Goal: Information Seeking & Learning: Learn about a topic

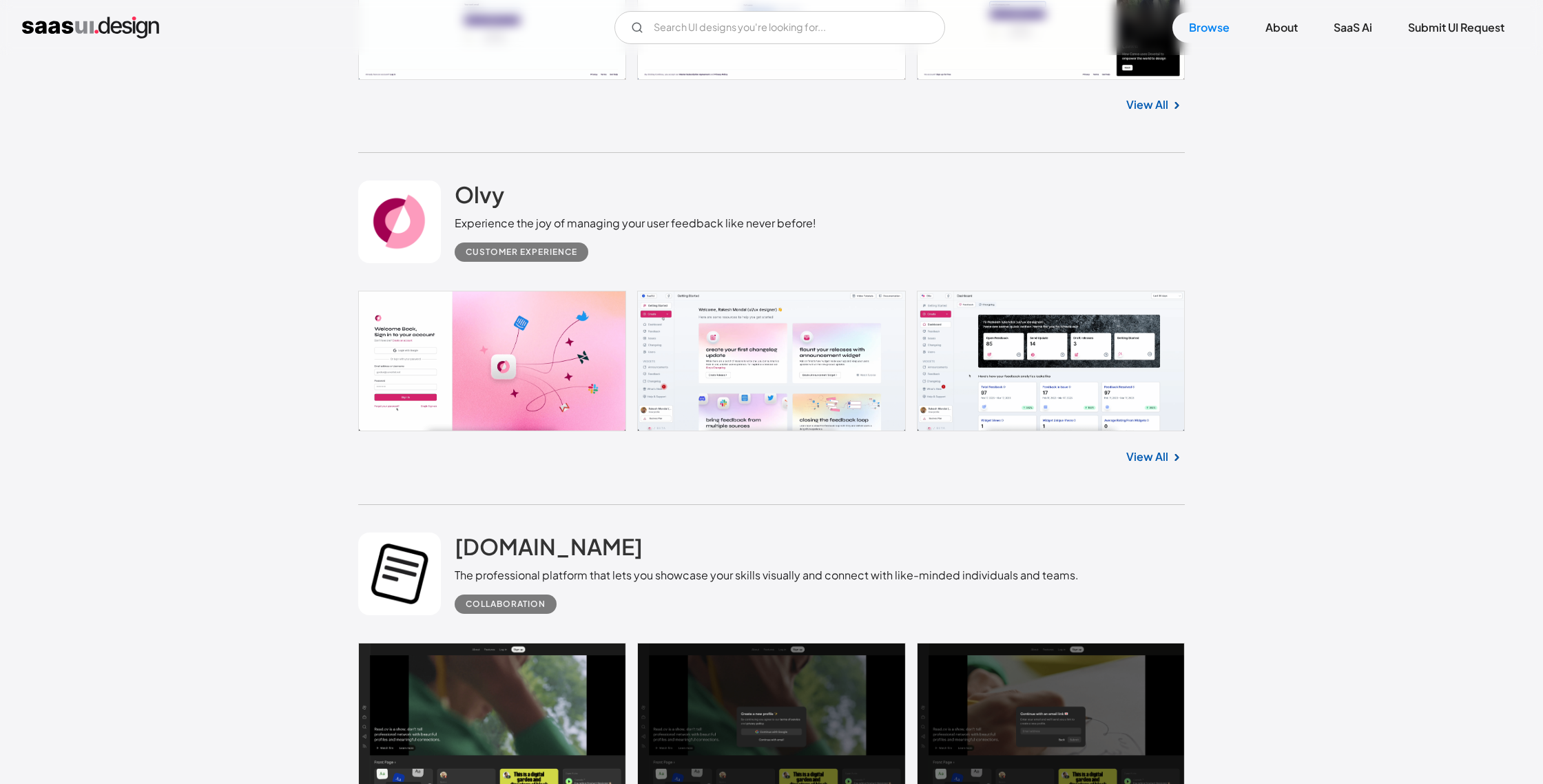
scroll to position [2992, 0]
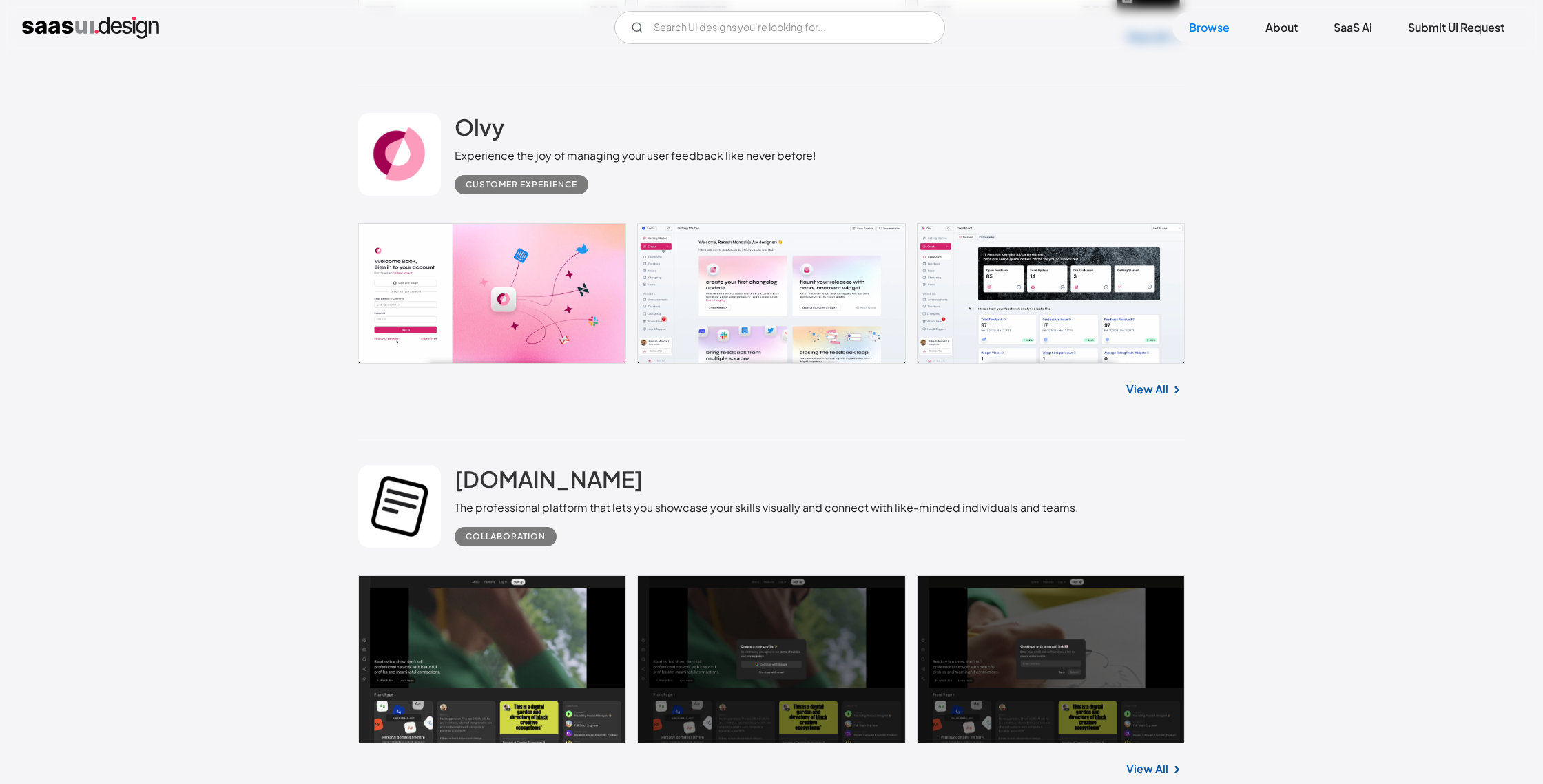
click at [775, 280] on link at bounding box center [772, 294] width 827 height 141
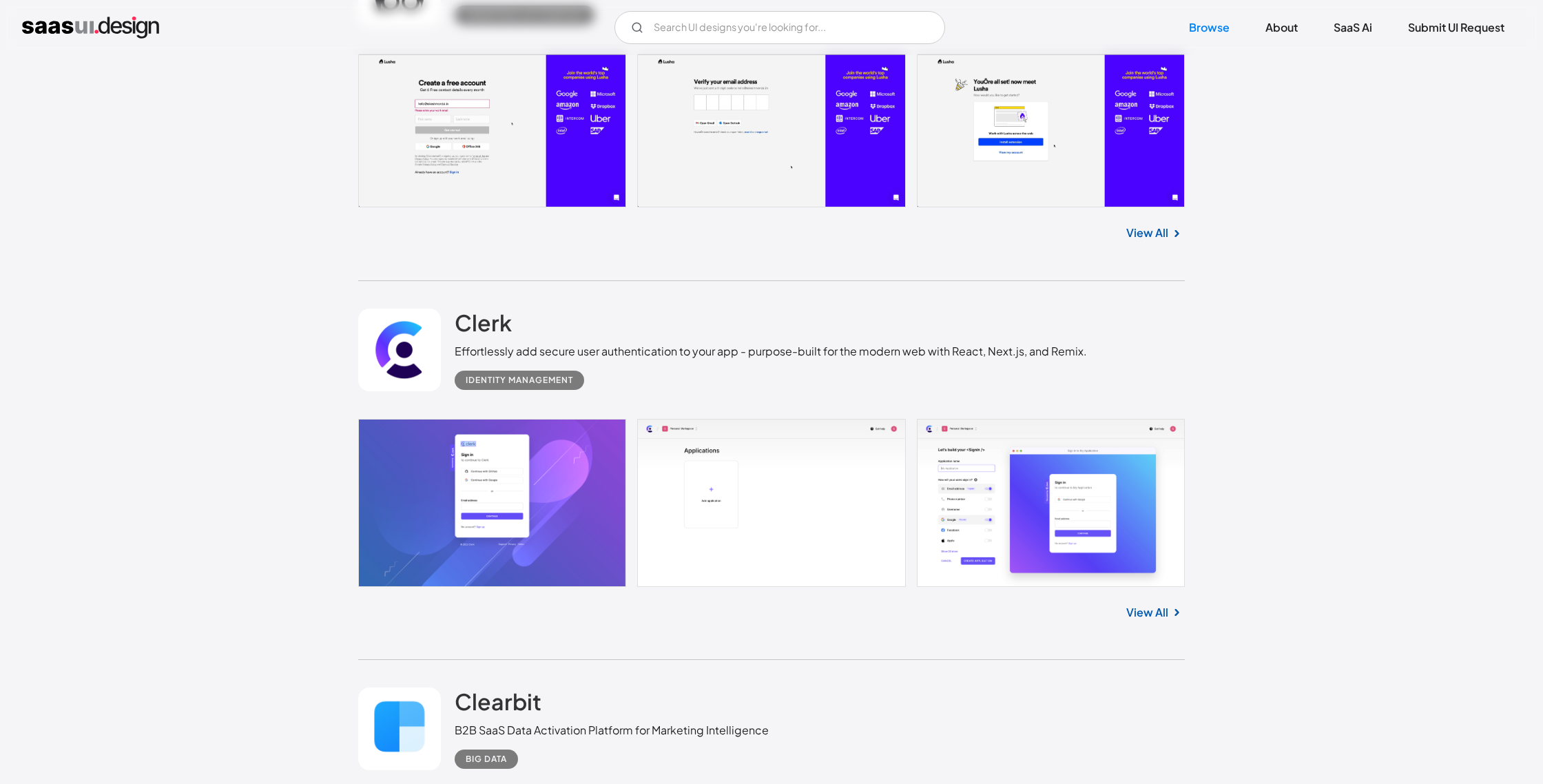
scroll to position [4209, 0]
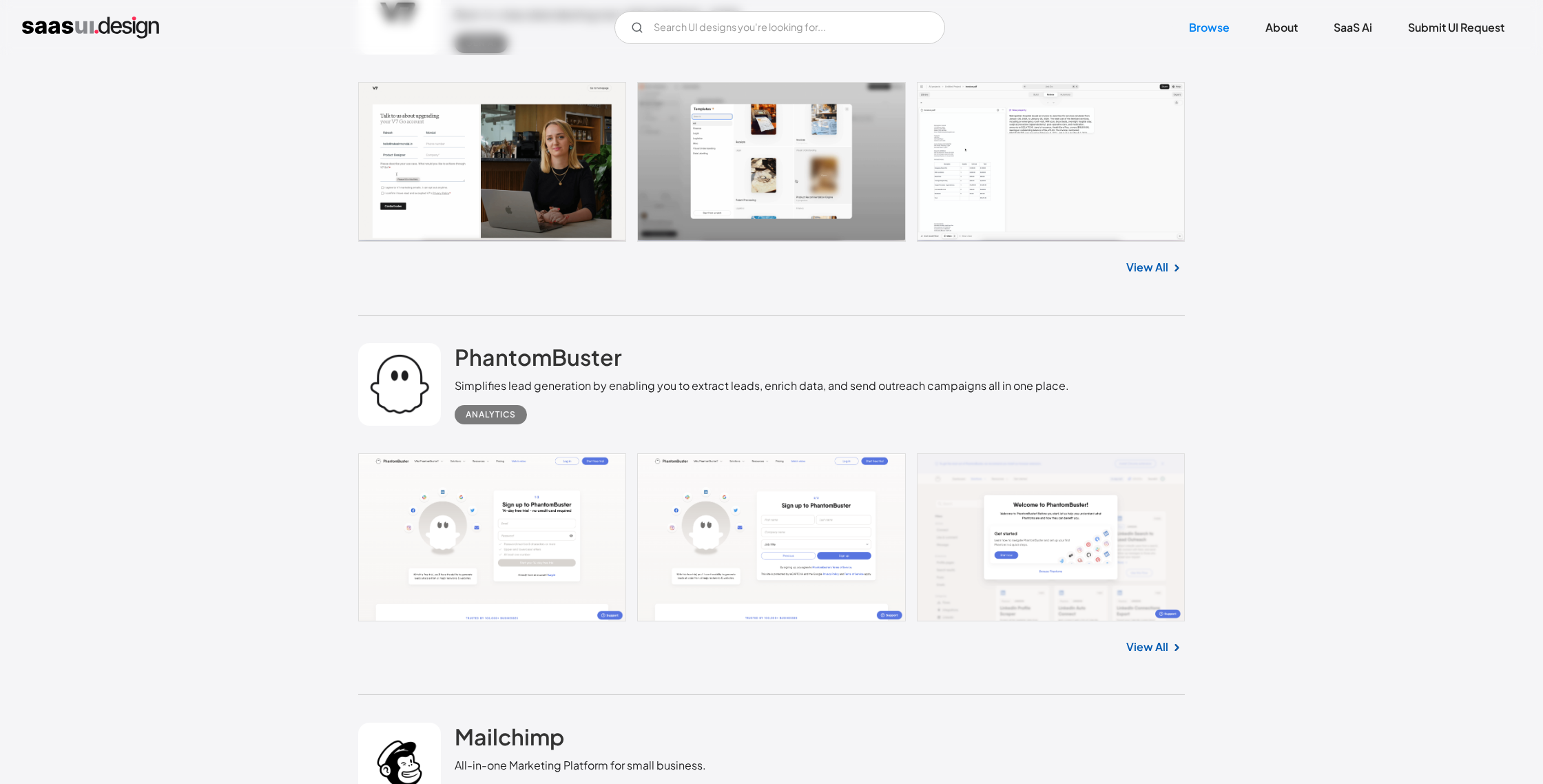
scroll to position [5681, 0]
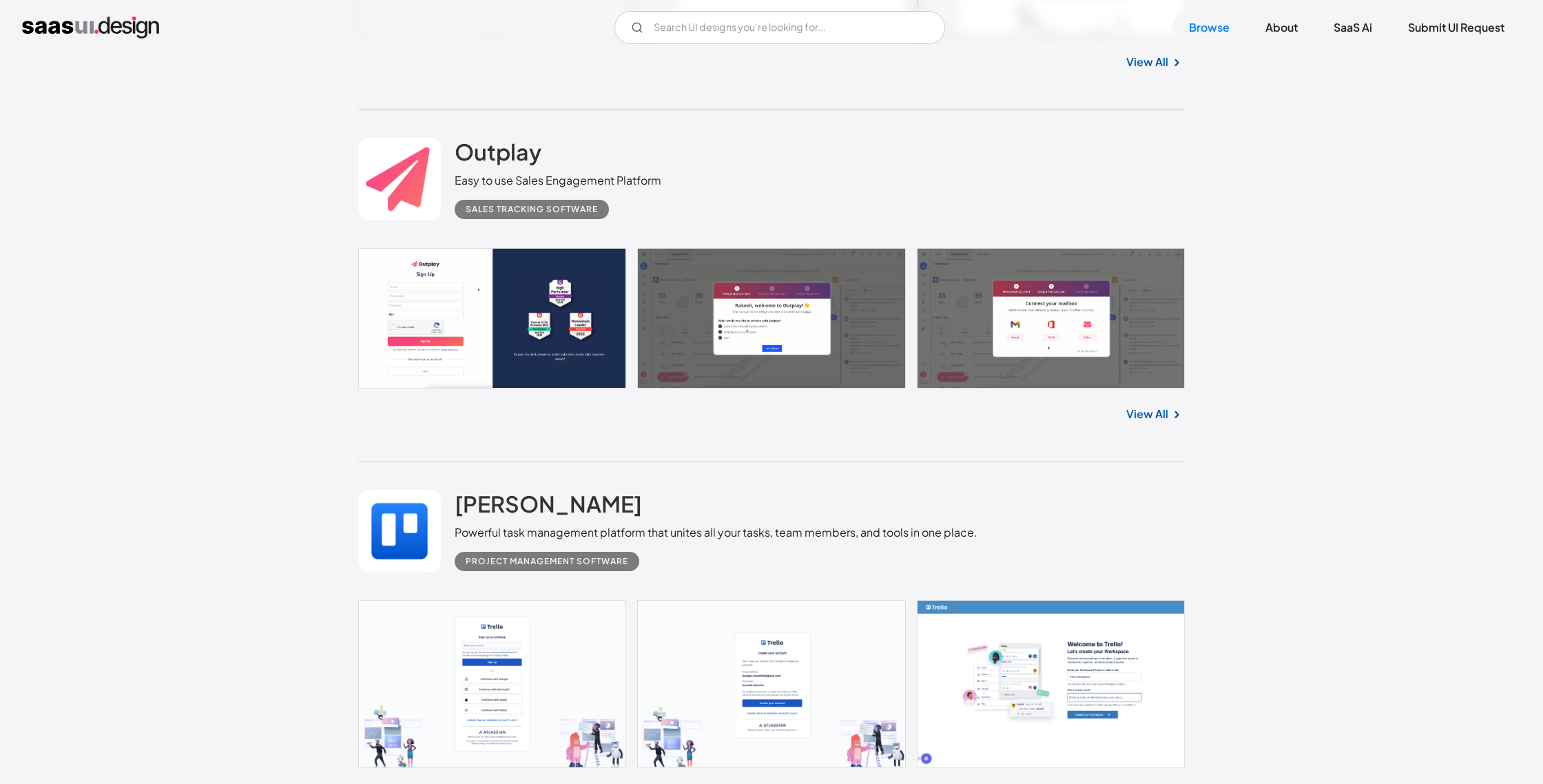
scroll to position [18756, 0]
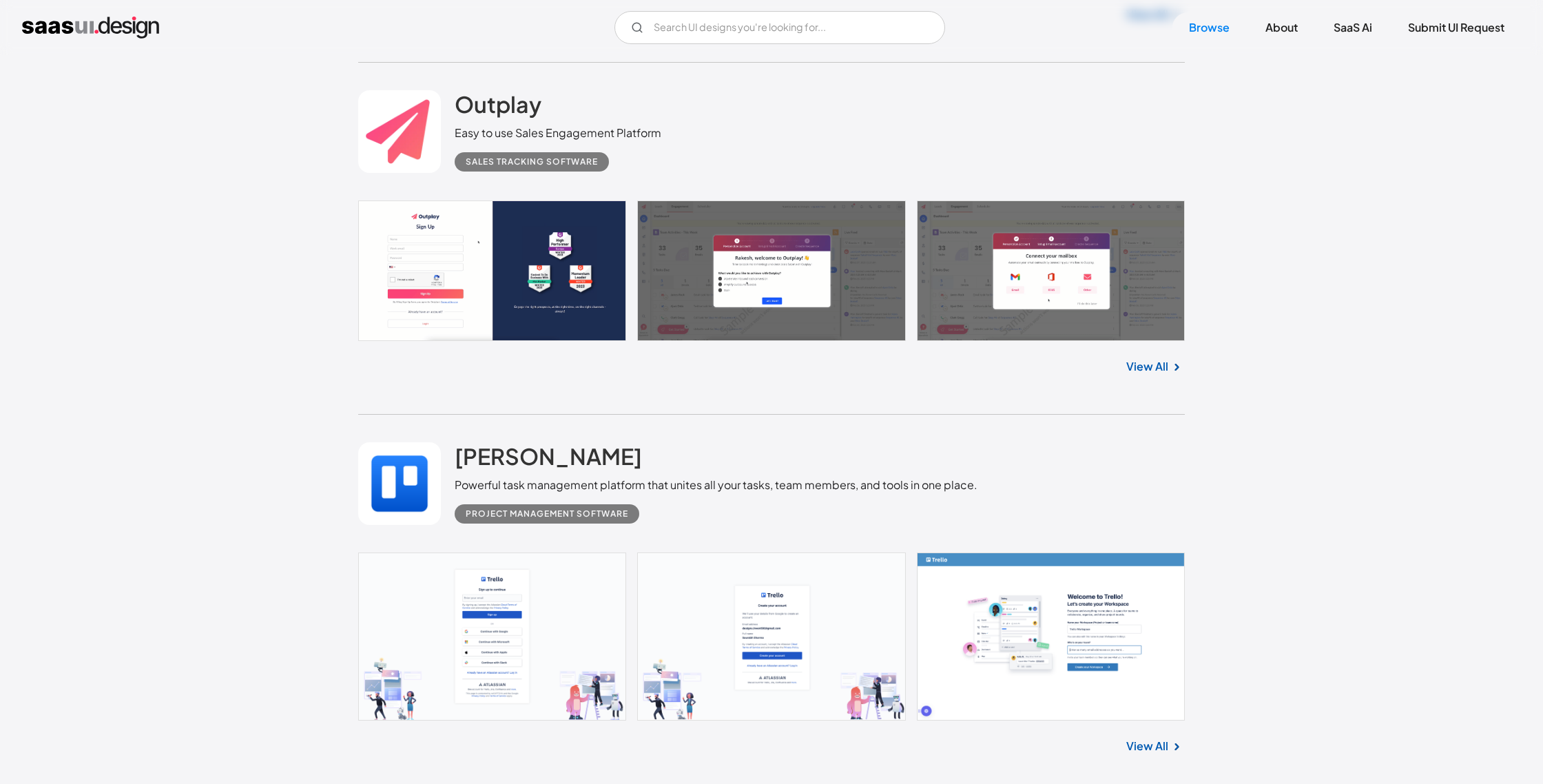
click at [321, 488] on div "Browse UI designs you’re looking for baremetrics Metrics, [PERSON_NAME], and en…" at bounding box center [772, 43] width 1543 height 36705
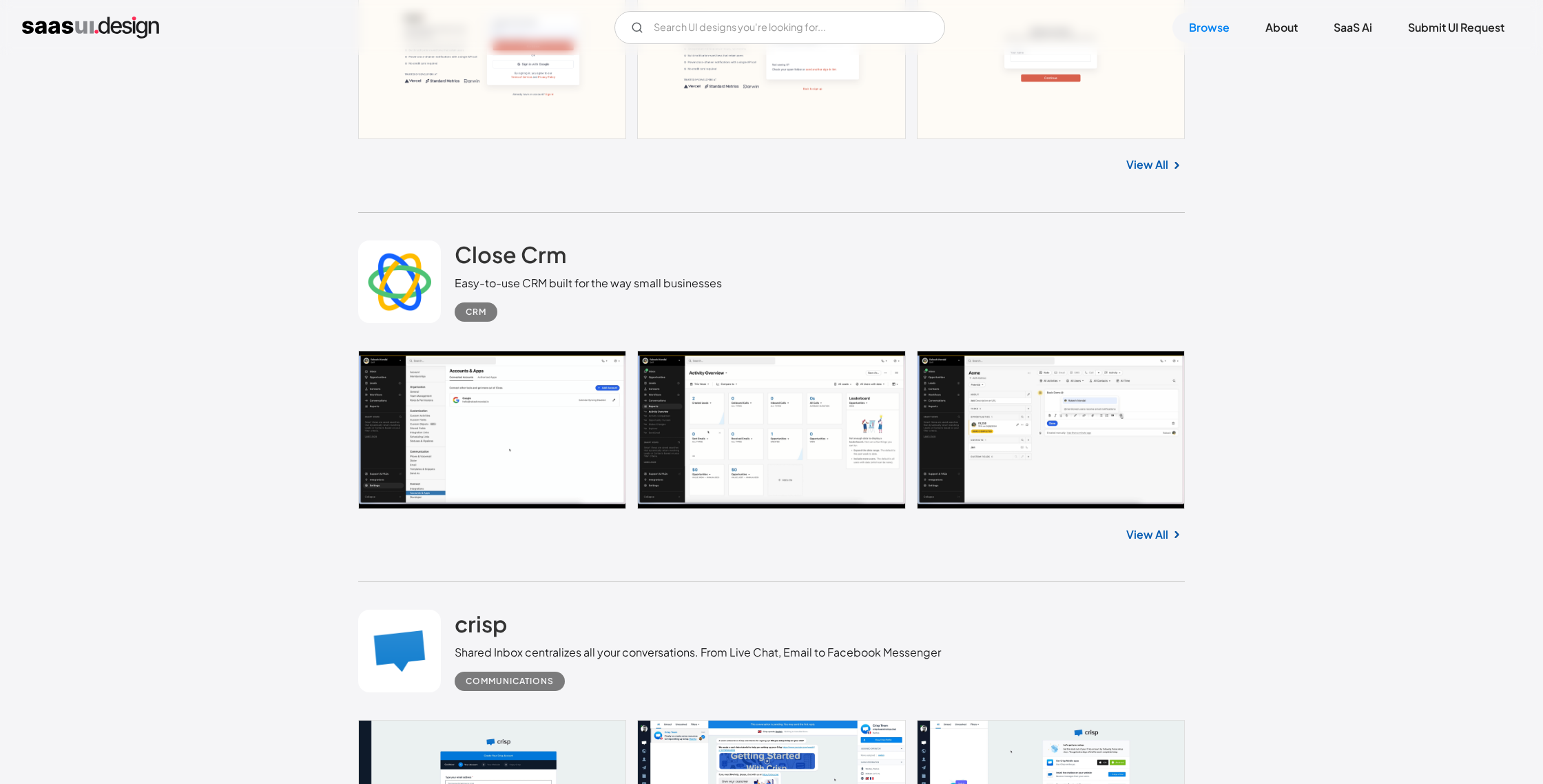
scroll to position [21229, 0]
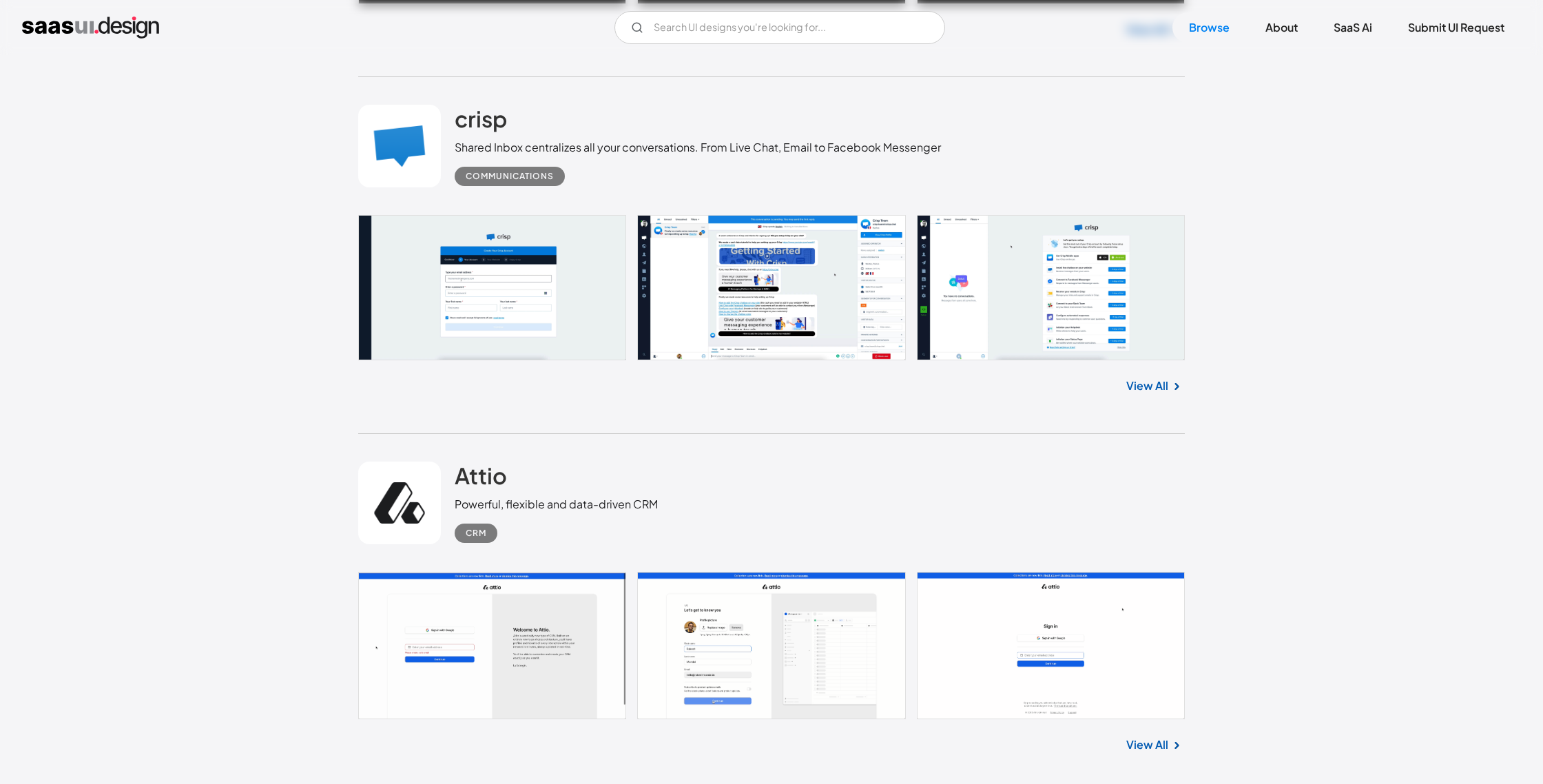
scroll to position [21765, 0]
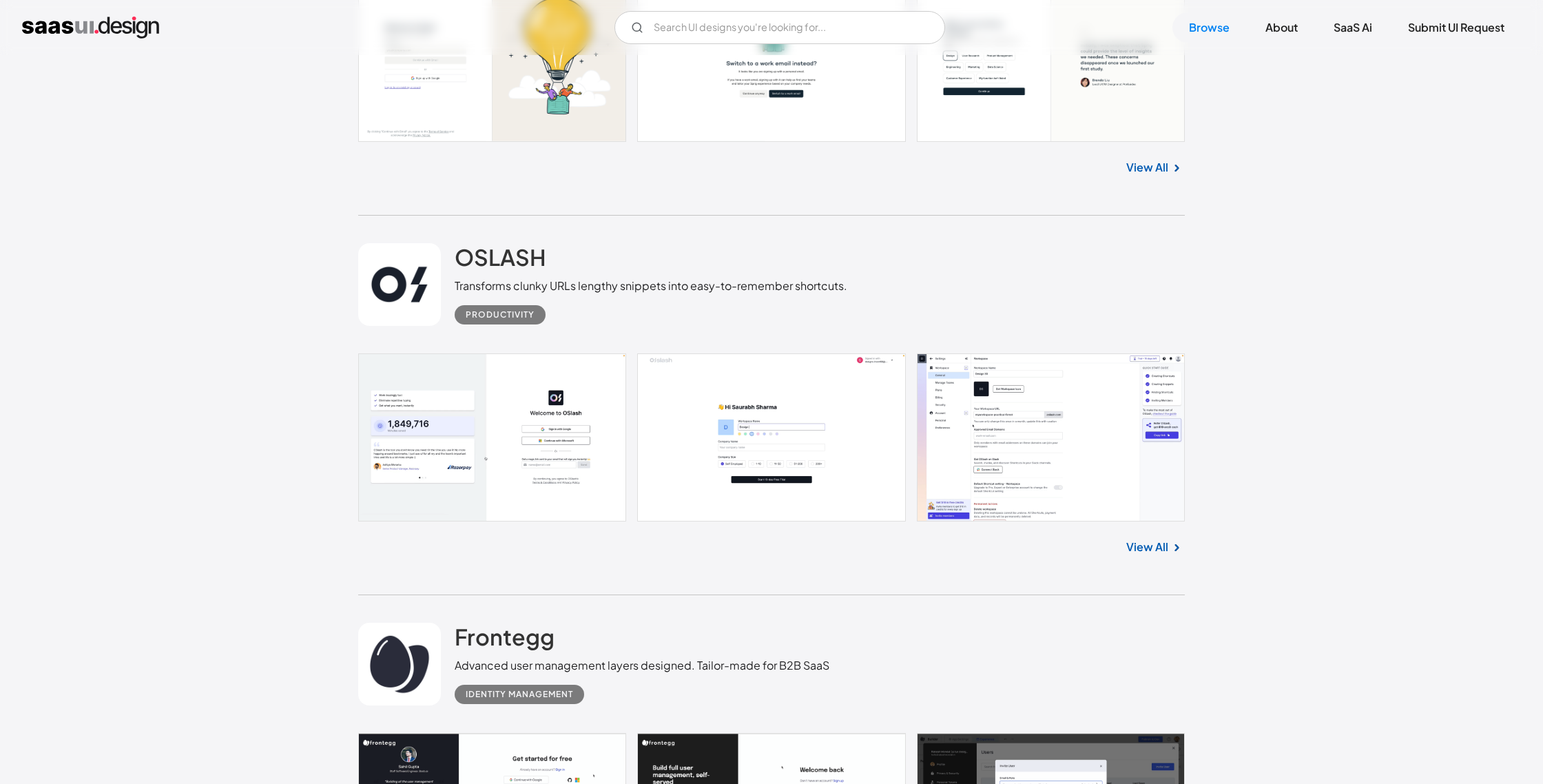
scroll to position [27763, 0]
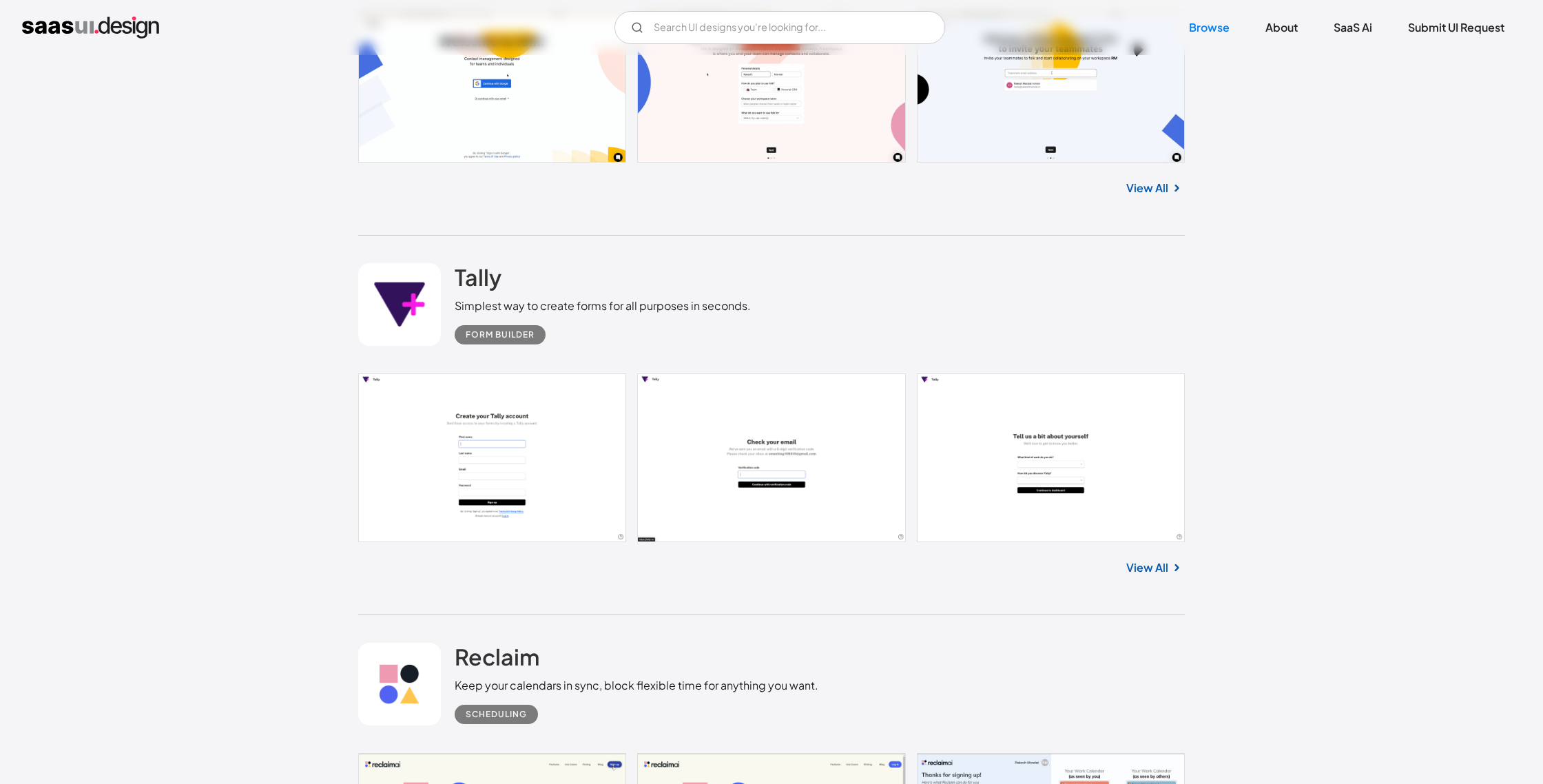
scroll to position [30056, 0]
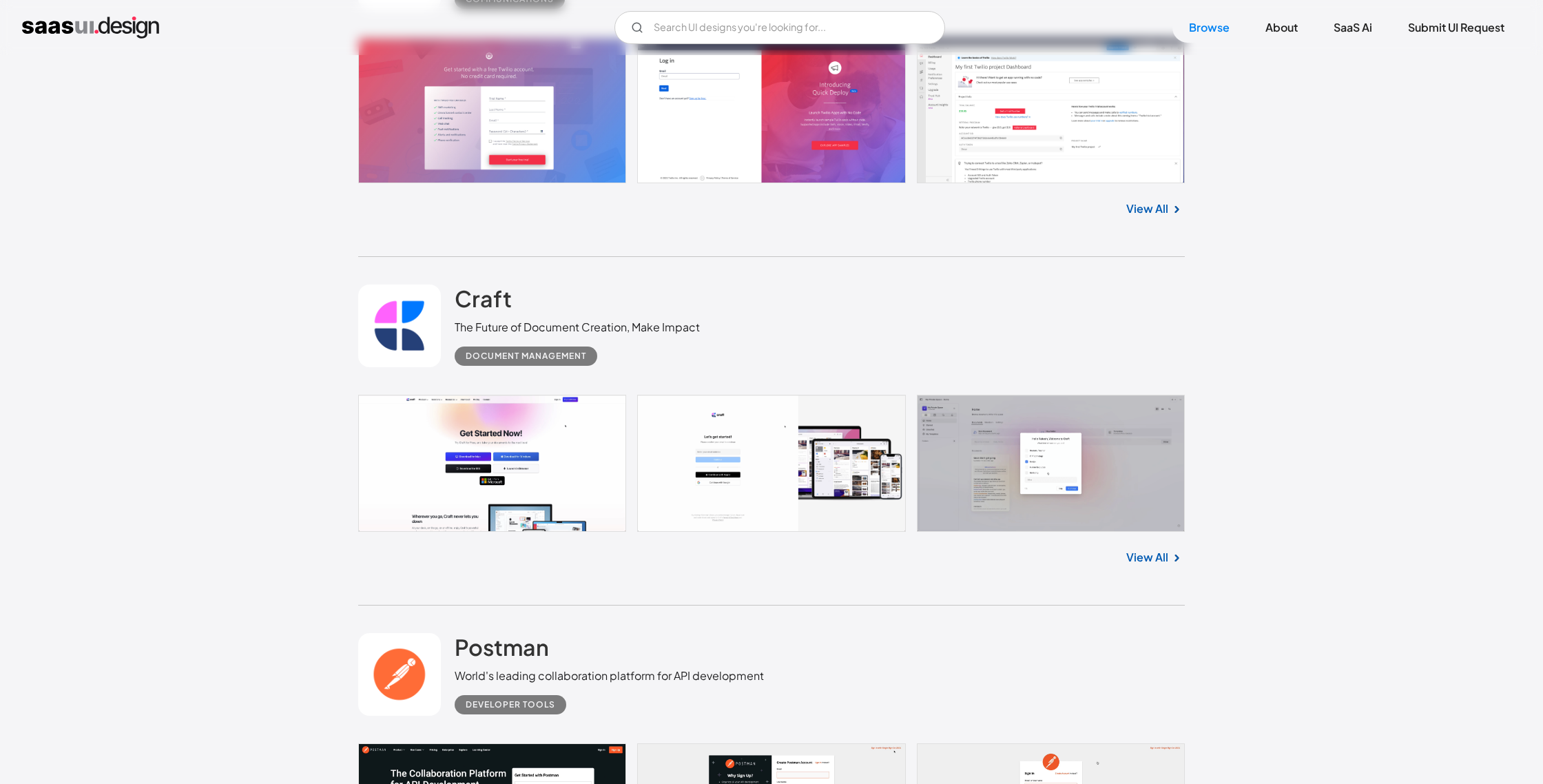
scroll to position [34114, 0]
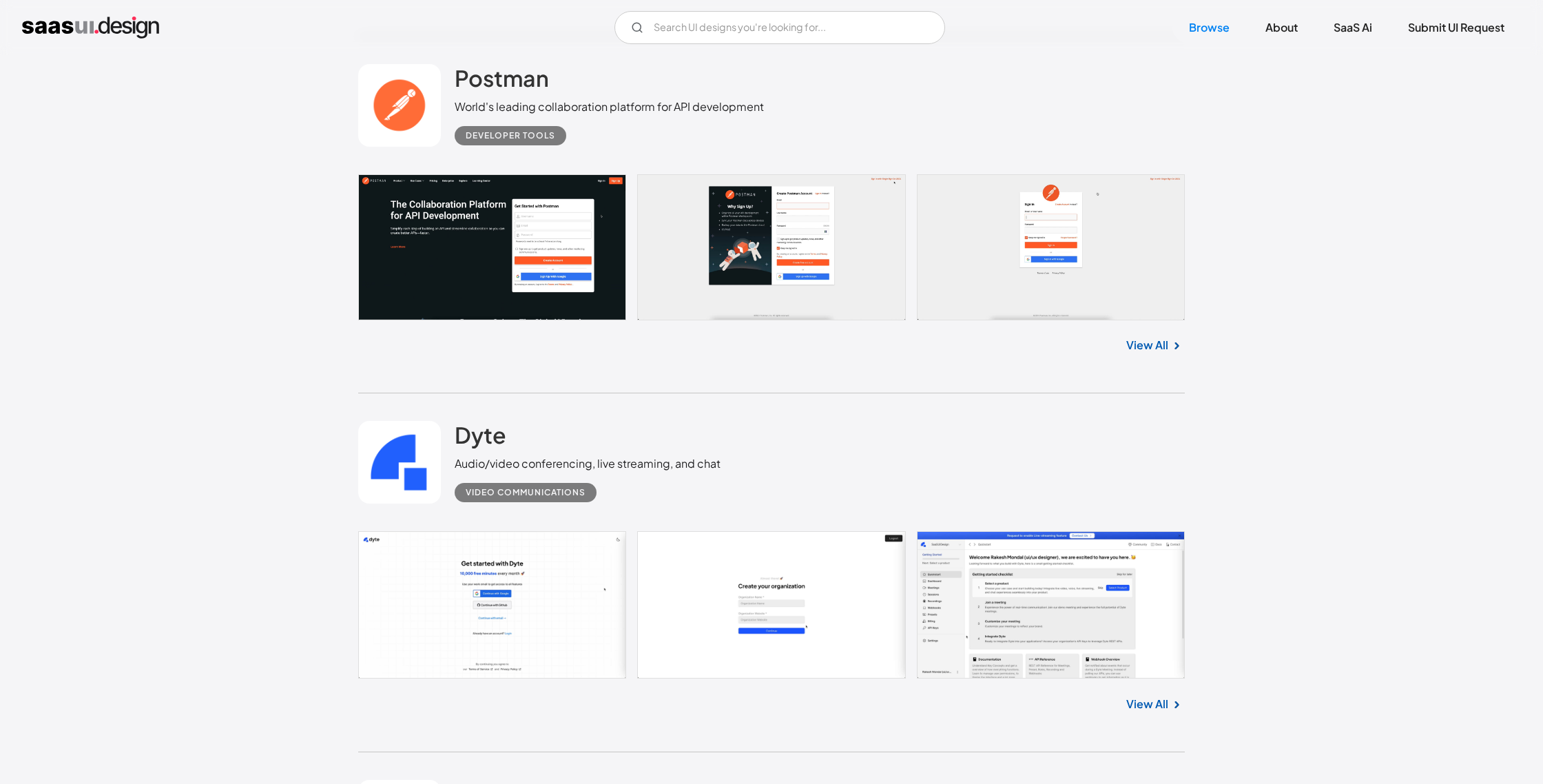
scroll to position [34644, 0]
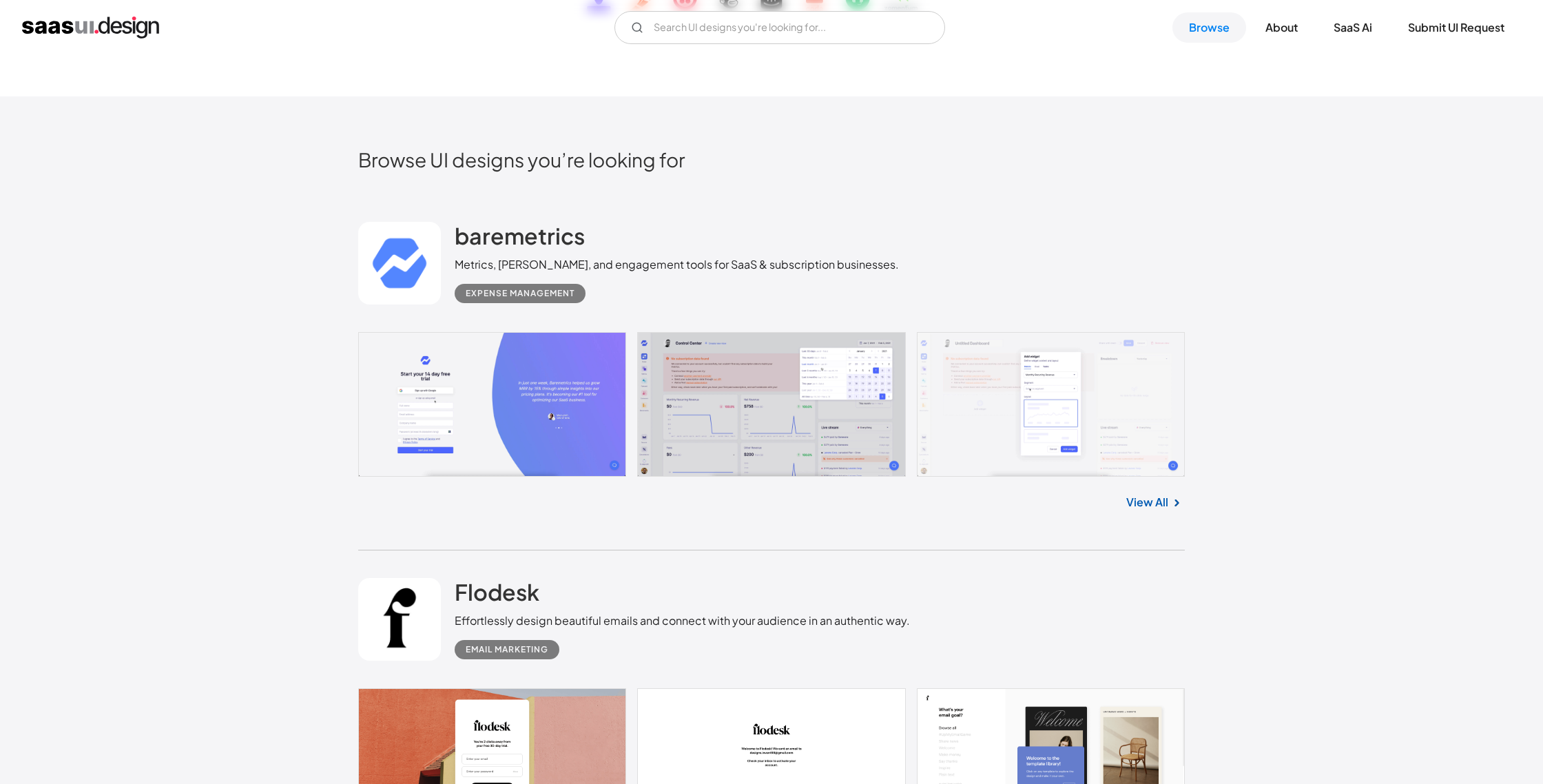
scroll to position [343, 0]
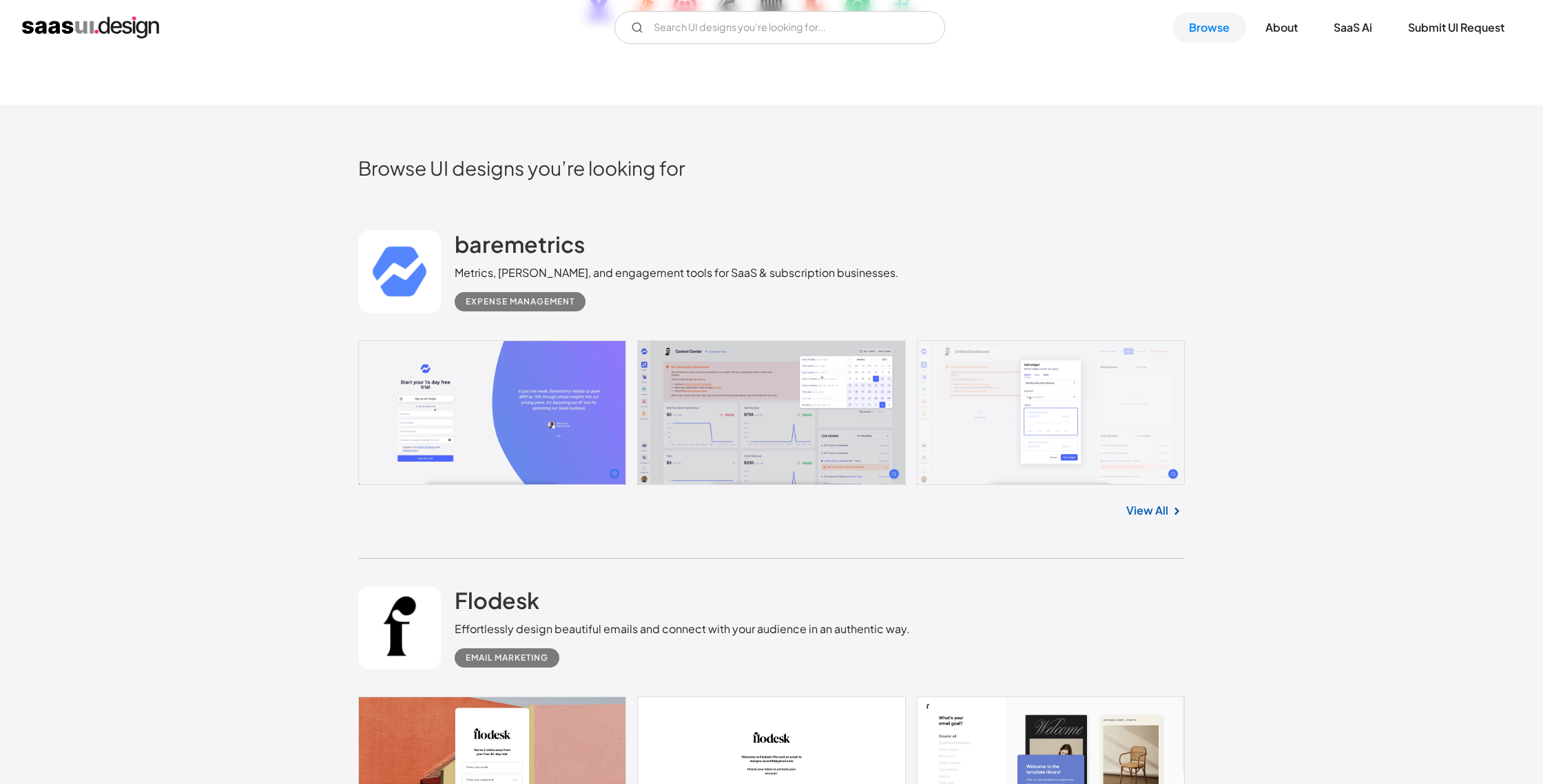
click at [359, 461] on link at bounding box center [772, 413] width 827 height 146
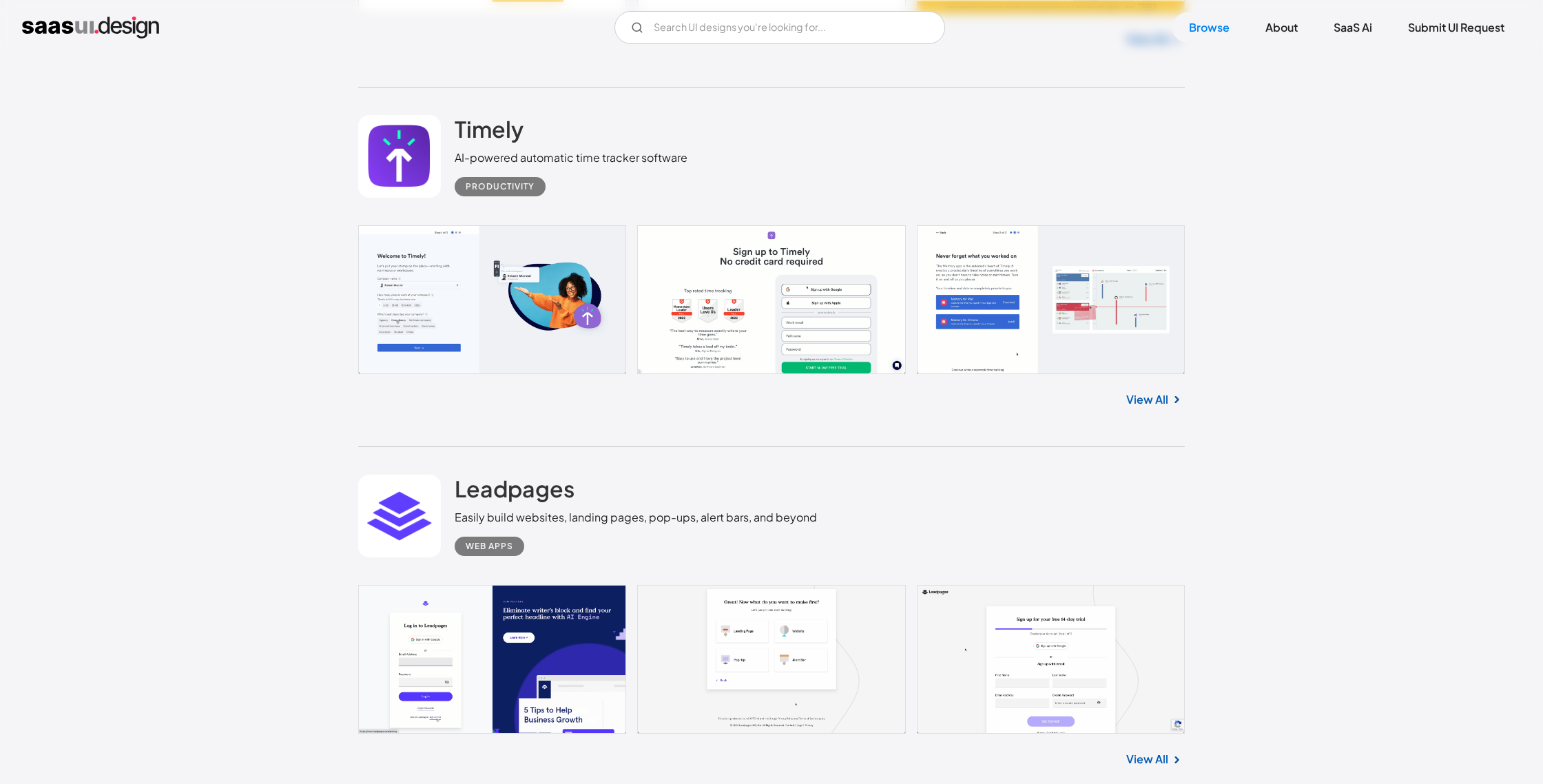
scroll to position [11837, 0]
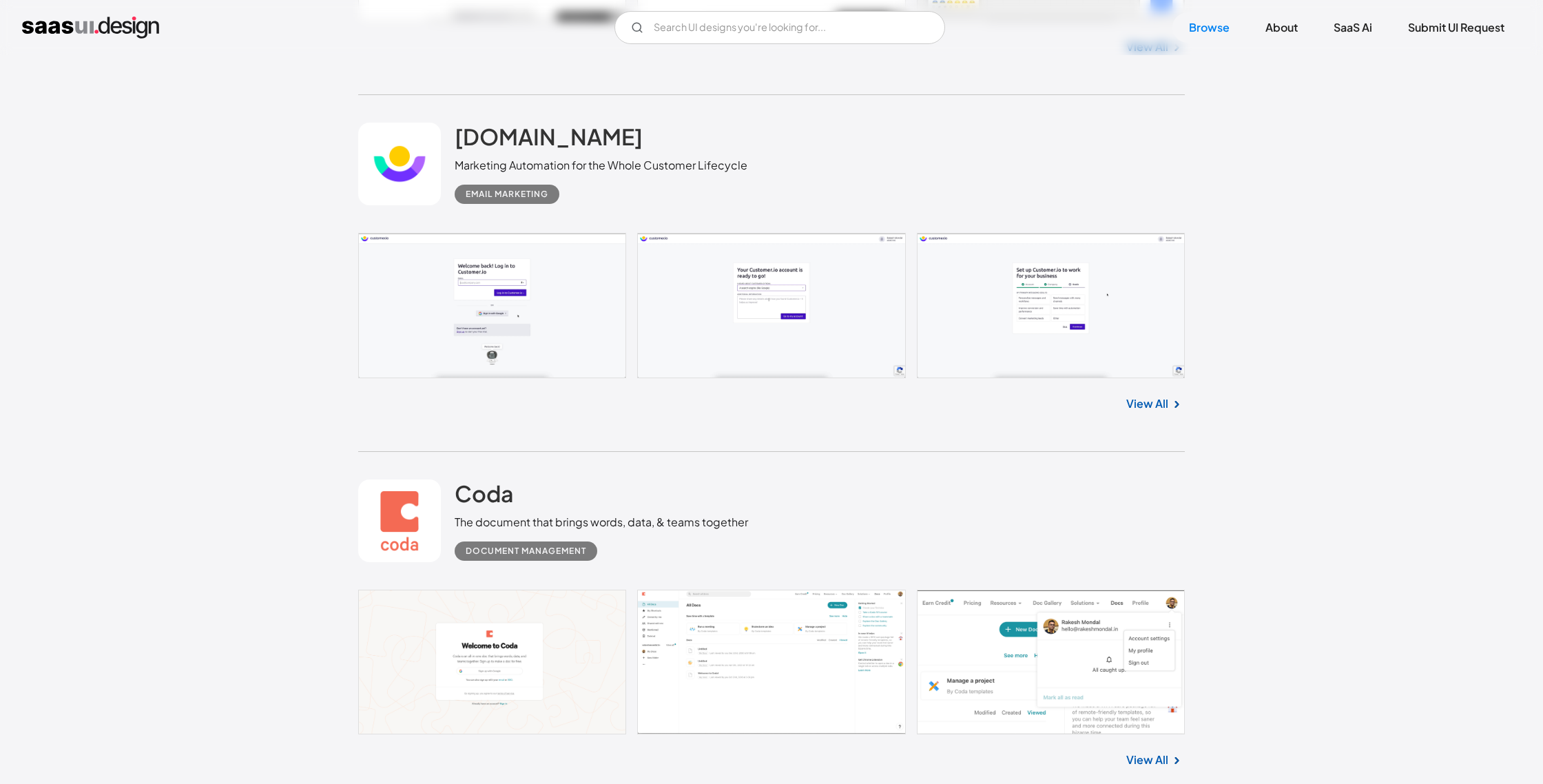
scroll to position [15113, 0]
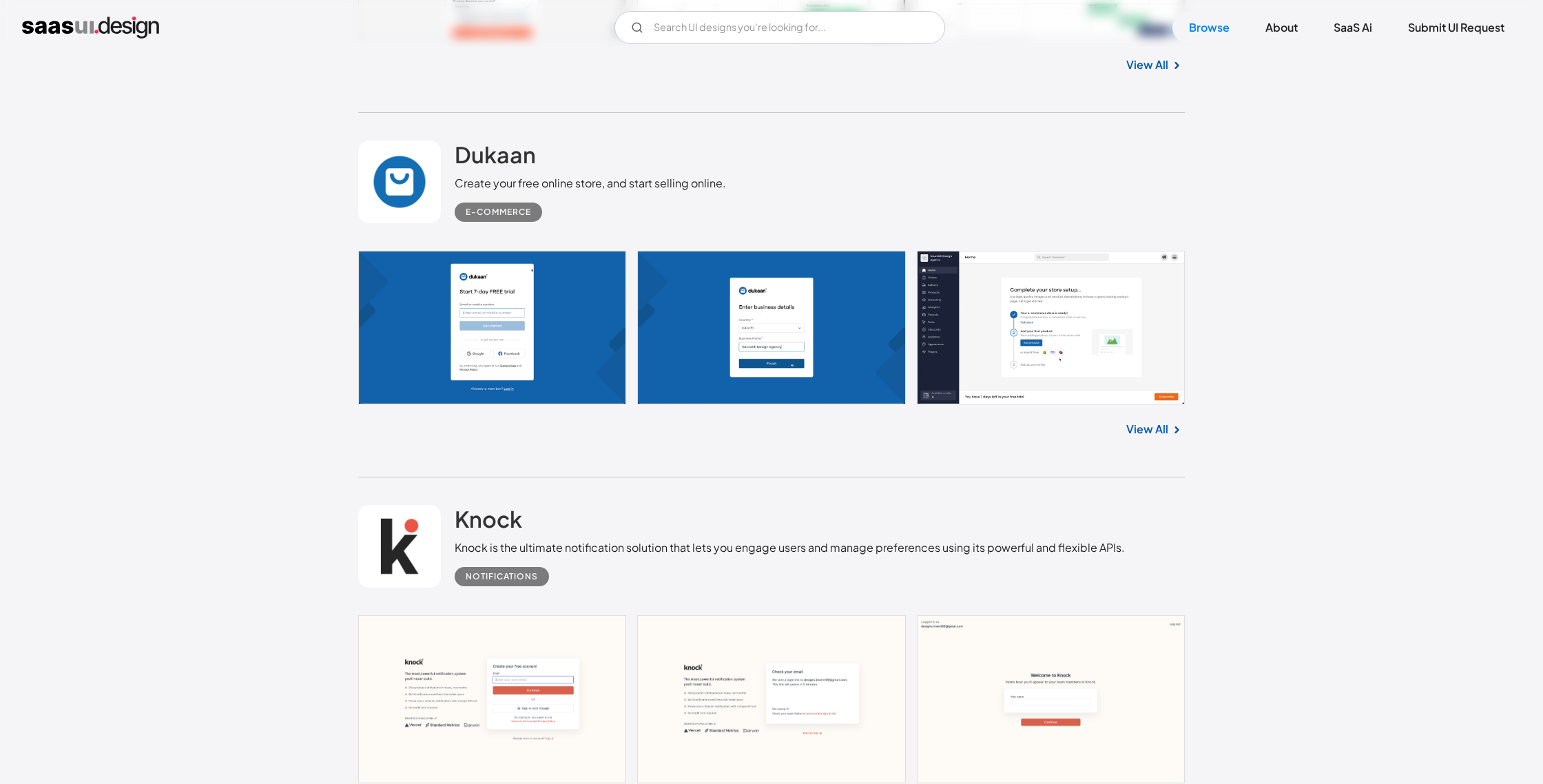
scroll to position [20557, 0]
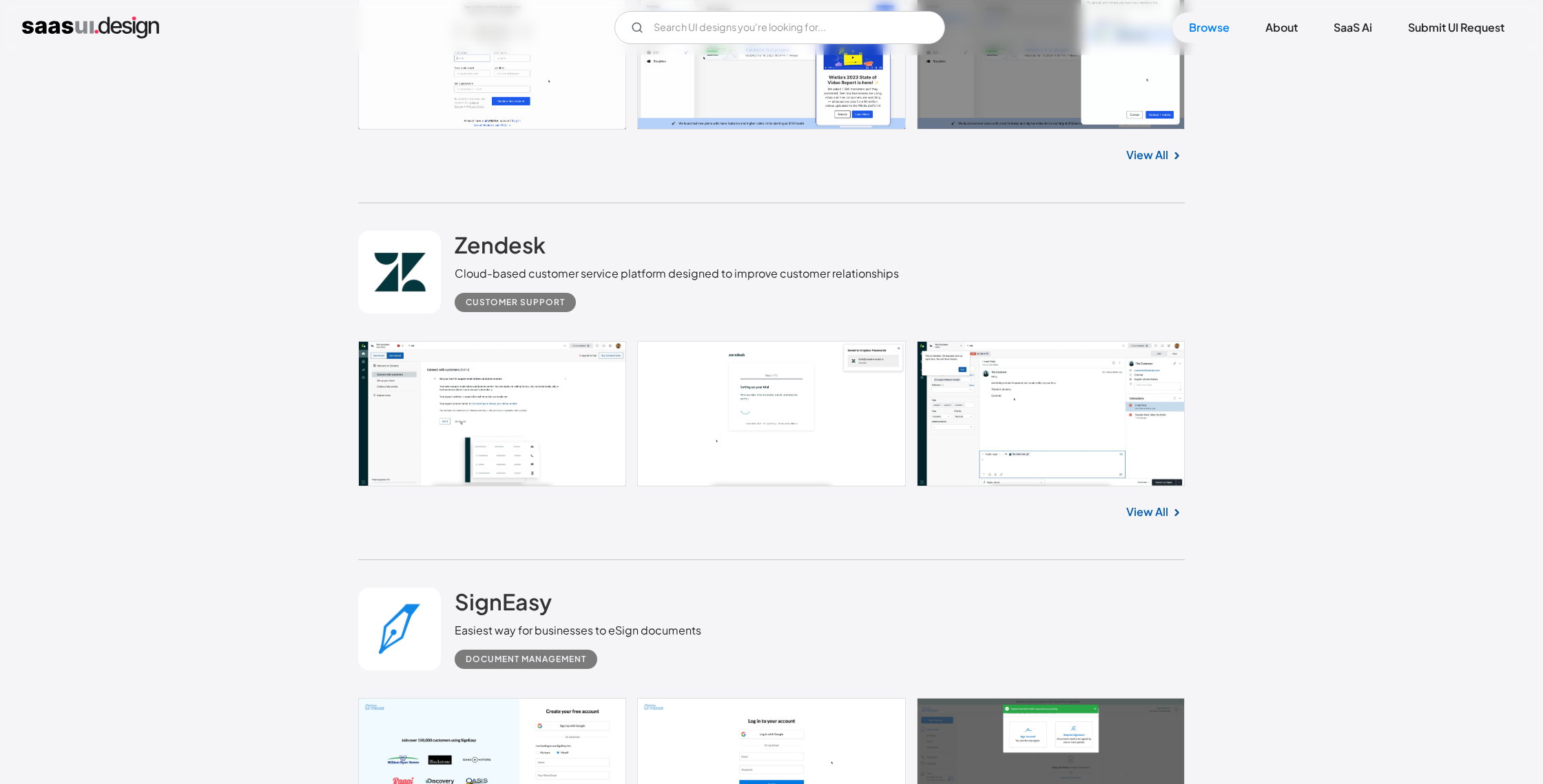
scroll to position [31826, 0]
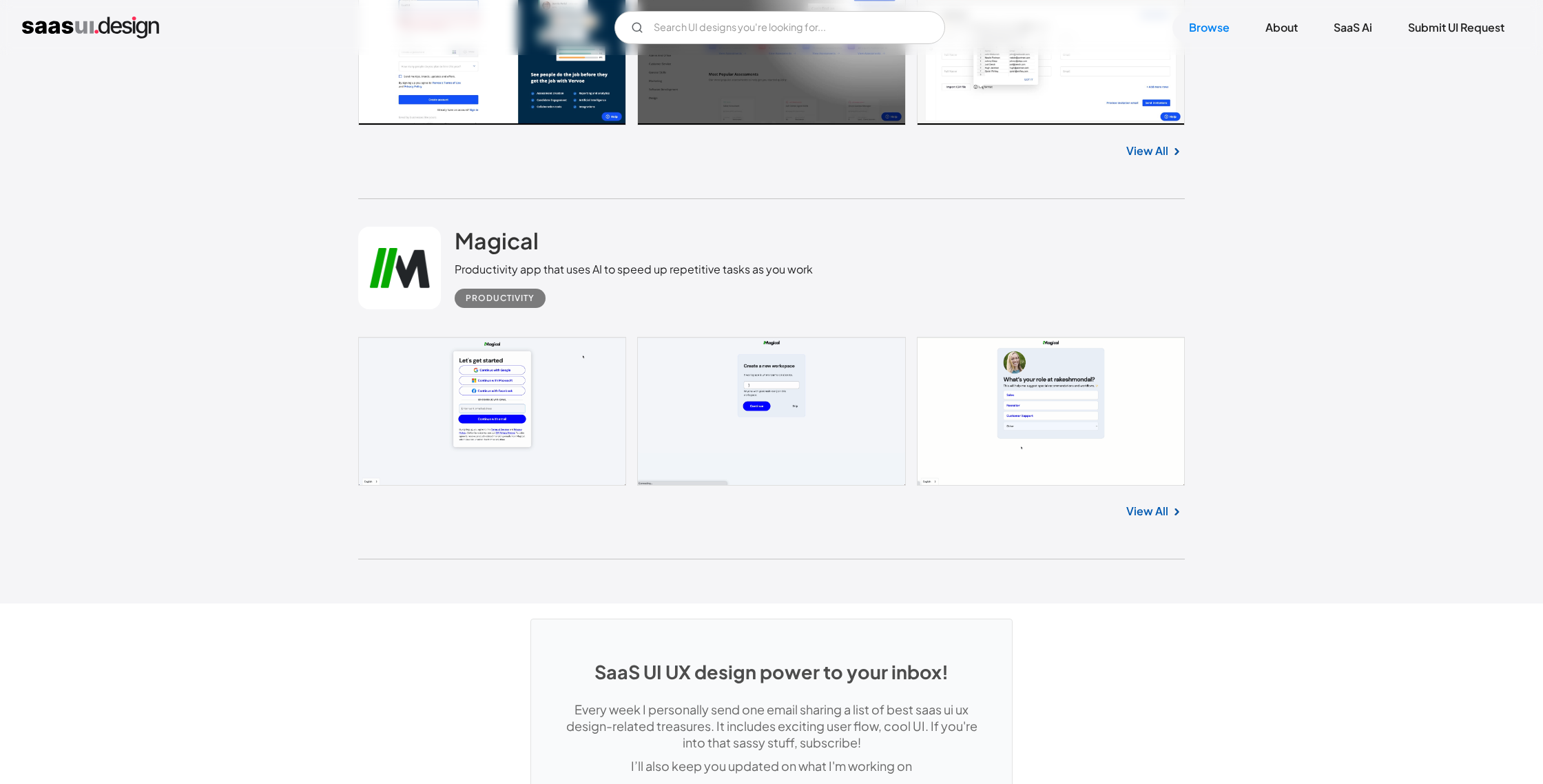
scroll to position [36512, 0]
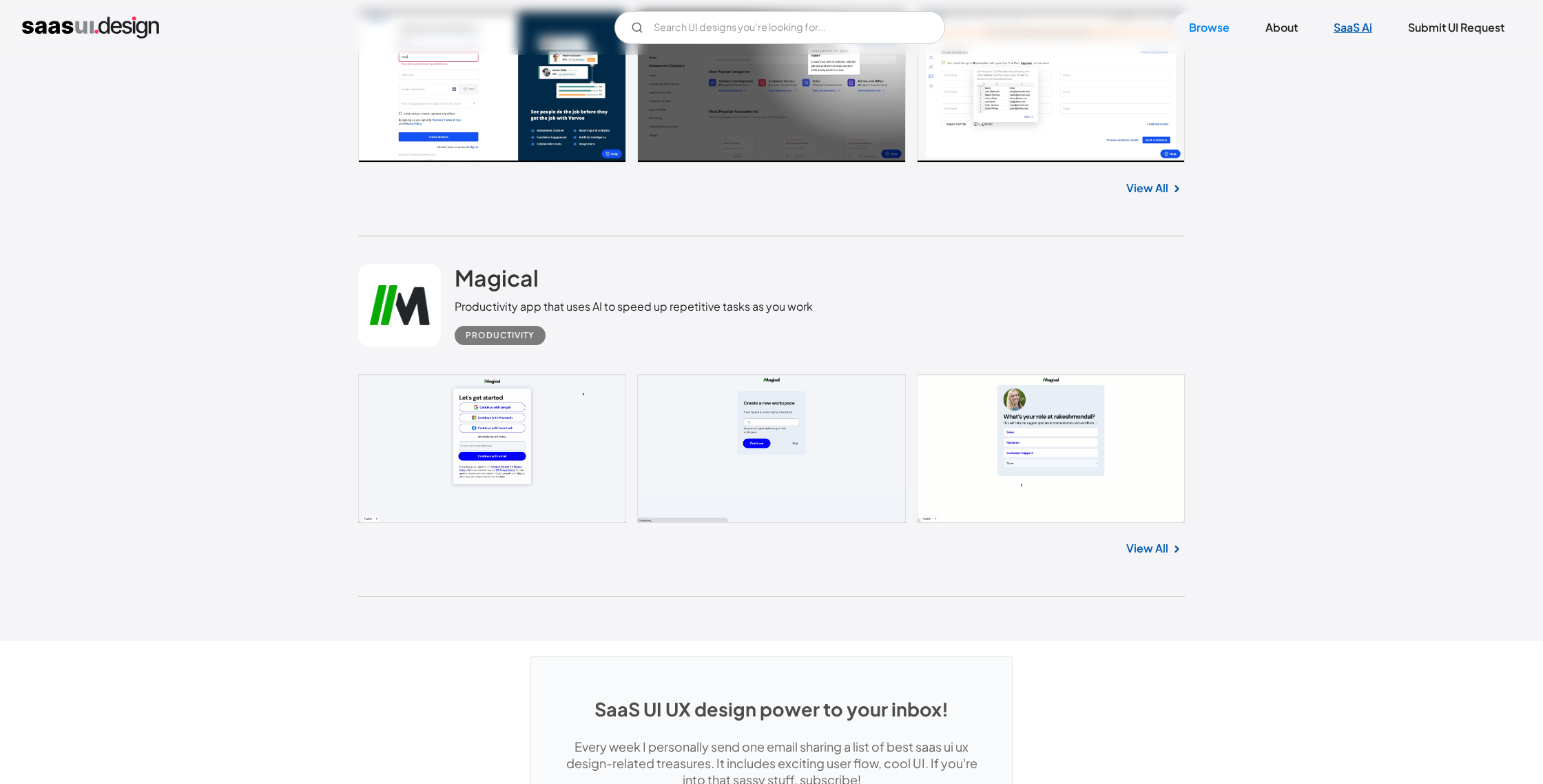
click at [1363, 29] on link "SaaS Ai" at bounding box center [1353, 28] width 72 height 31
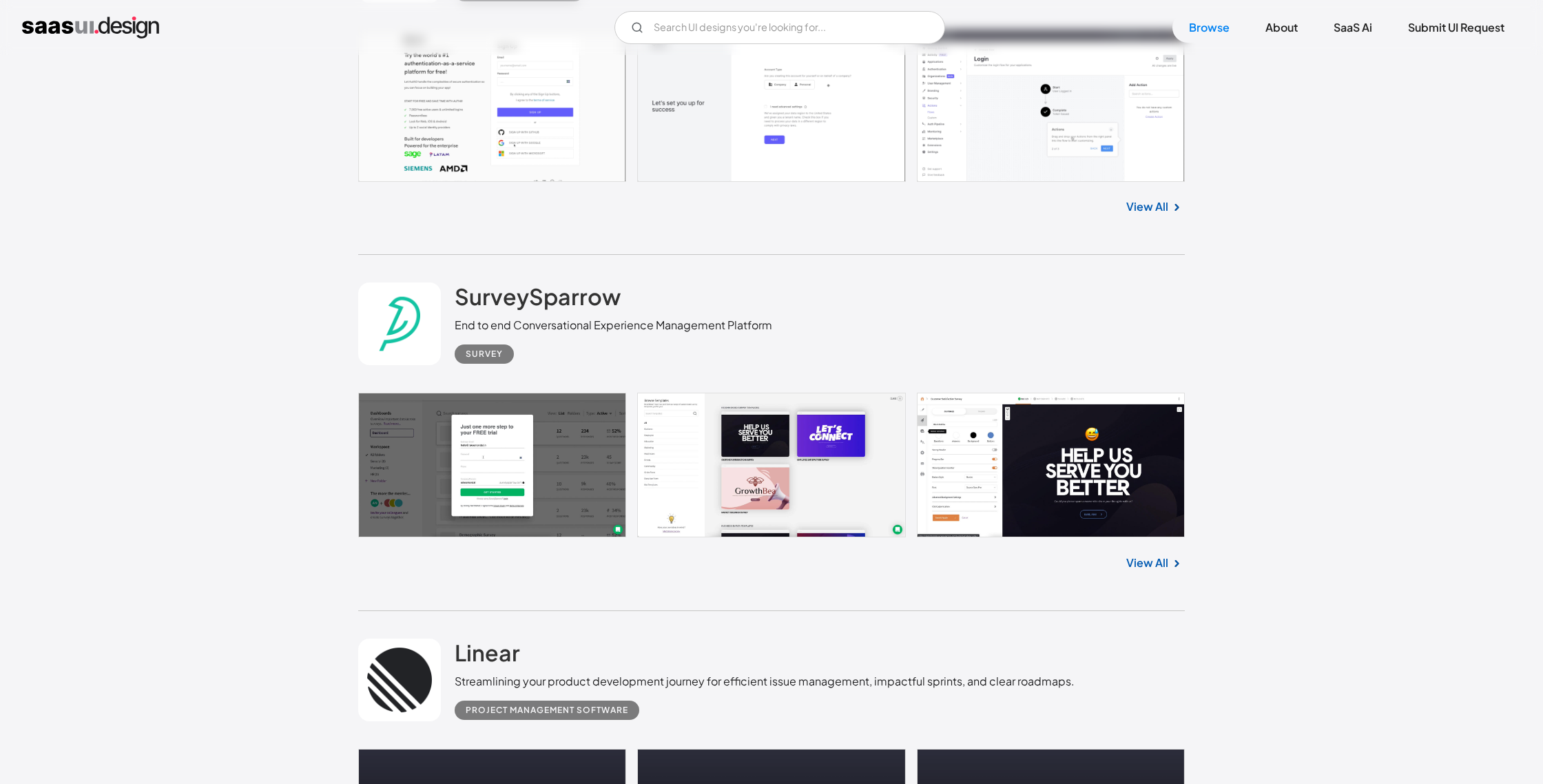
scroll to position [23607, 0]
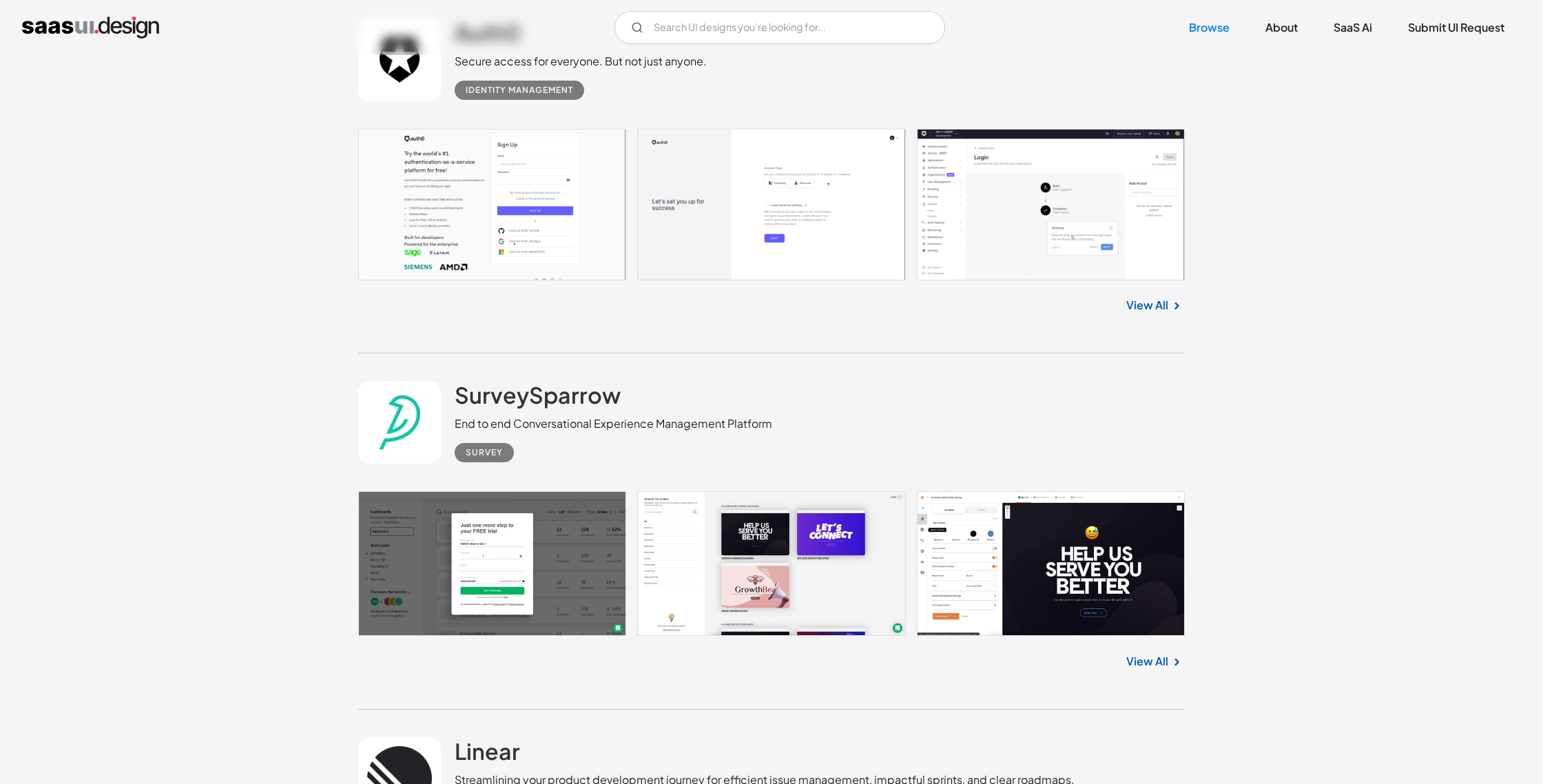
click at [622, 421] on div "SurveySparrow End to end Conversational Experience Management Platform Survey" at bounding box center [613, 421] width 318 height 81
click at [574, 409] on h2 "SurveySparrow" at bounding box center [538, 395] width 166 height 28
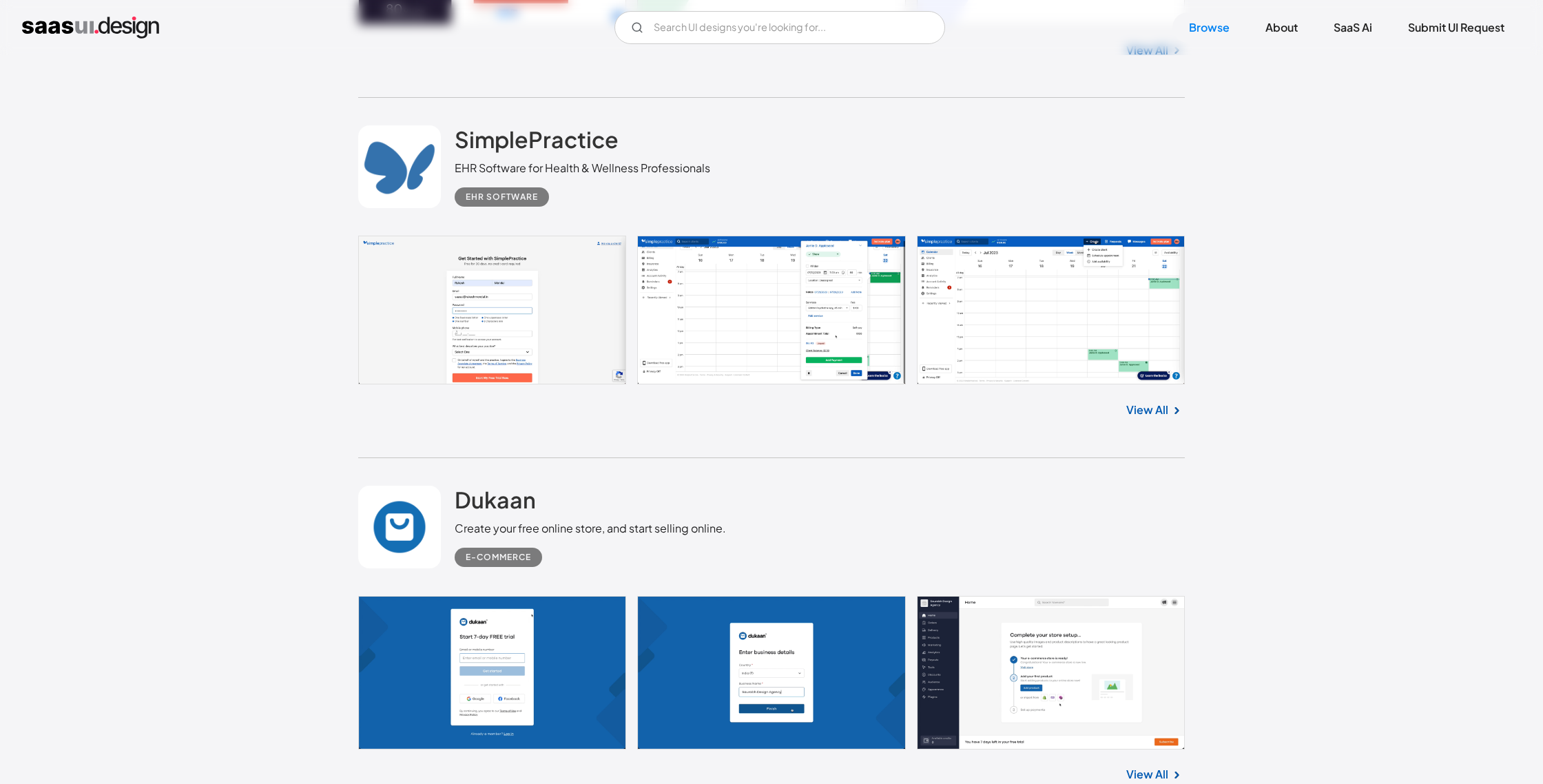
scroll to position [20202, 0]
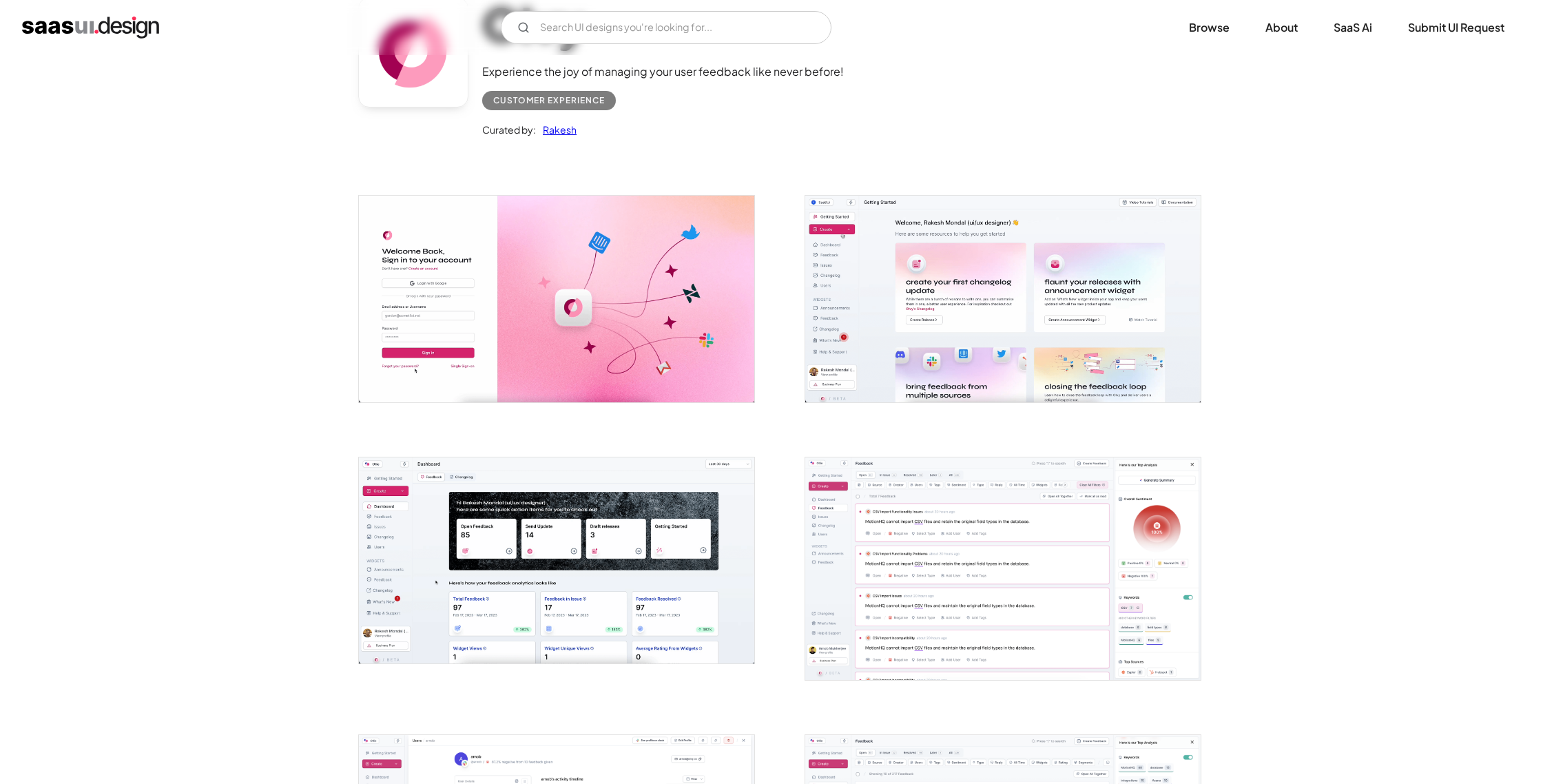
scroll to position [125, 0]
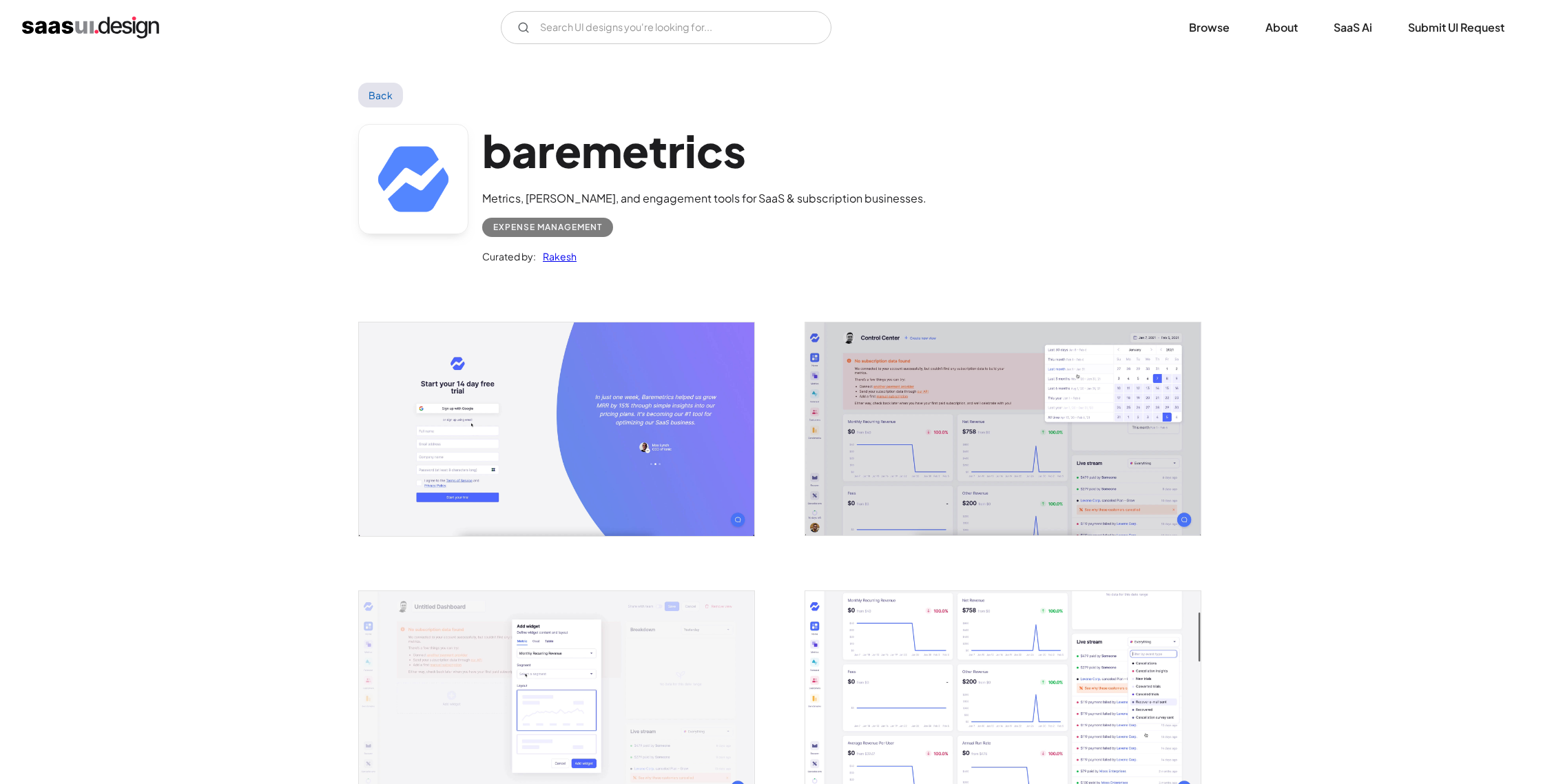
scroll to position [200, 0]
